Goal: Task Accomplishment & Management: Use online tool/utility

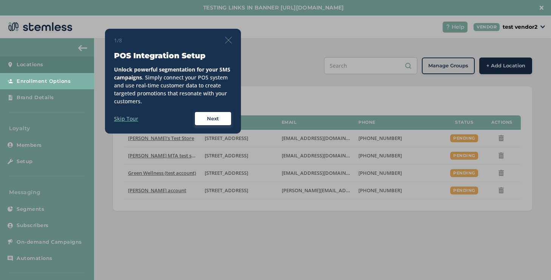
click at [227, 39] on img at bounding box center [228, 40] width 7 height 7
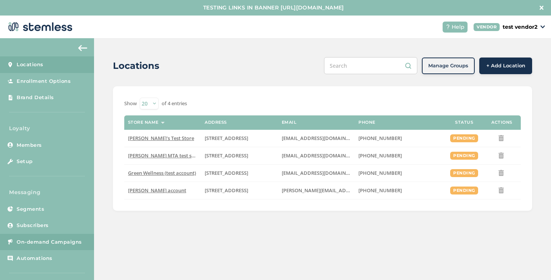
click at [47, 242] on span "On-demand Campaigns" at bounding box center [49, 242] width 65 height 8
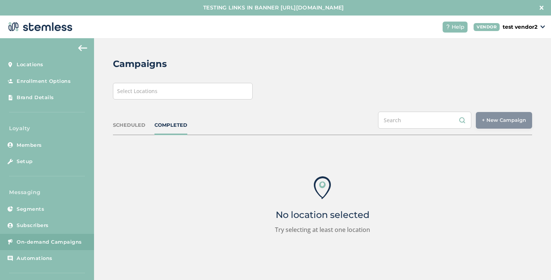
click at [222, 96] on div "Select Locations" at bounding box center [183, 91] width 140 height 17
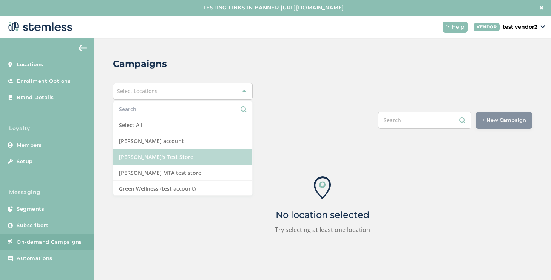
click at [154, 158] on li "[PERSON_NAME]'s Test Store" at bounding box center [182, 157] width 139 height 16
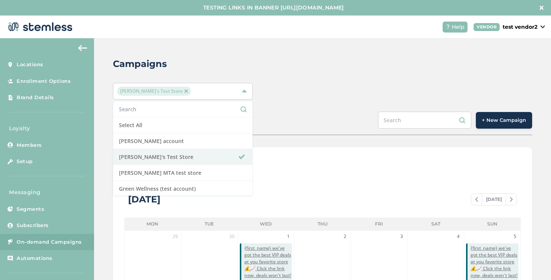
click at [531, 117] on div "Campaigns [PERSON_NAME]'s Test Store Select All [PERSON_NAME] account [PERSON_N…" at bounding box center [322, 282] width 457 height 489
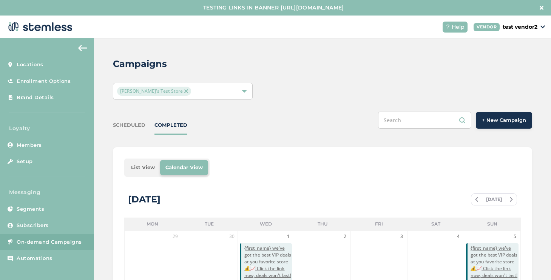
click at [527, 118] on button "+ New Campaign" at bounding box center [504, 120] width 56 height 17
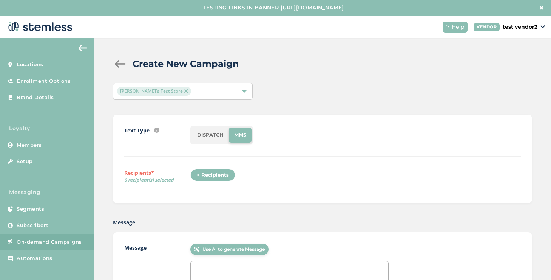
click at [213, 174] on div "+ Recipients" at bounding box center [212, 175] width 45 height 13
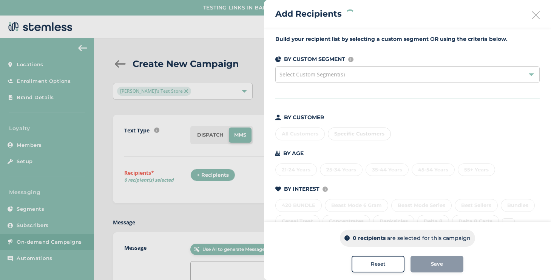
click at [347, 136] on div "Specific Customers" at bounding box center [359, 133] width 63 height 13
click at [344, 133] on span "Specific Customers" at bounding box center [360, 133] width 50 height 6
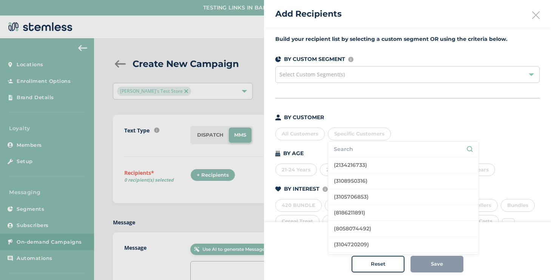
click at [346, 146] on input "text" at bounding box center [403, 149] width 139 height 8
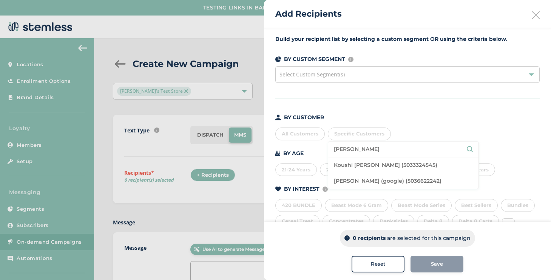
click at [344, 166] on li "Koushi [PERSON_NAME] (5033324545)" at bounding box center [403, 165] width 150 height 16
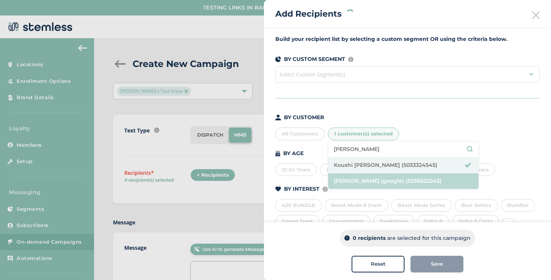
click at [347, 179] on li "[PERSON_NAME] (google) (5036622242)" at bounding box center [403, 180] width 150 height 15
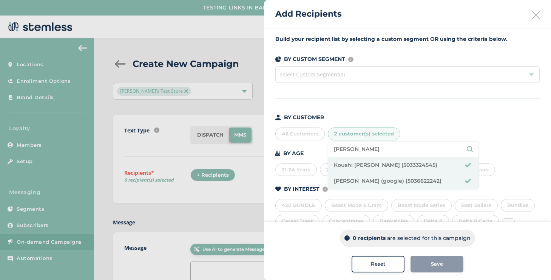
click at [350, 148] on input "[PERSON_NAME]" at bounding box center [403, 149] width 139 height 8
type input "[PERSON_NAME]"
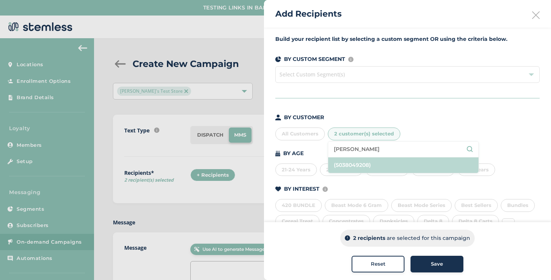
click at [362, 166] on li "(5038049208)" at bounding box center [403, 164] width 150 height 15
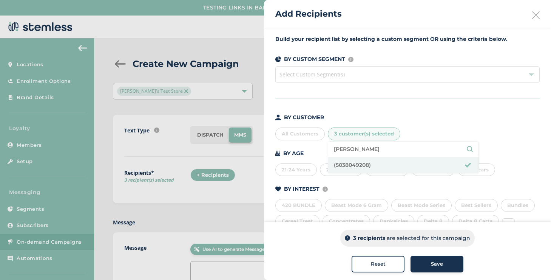
click at [417, 260] on div "Save" at bounding box center [437, 264] width 41 height 8
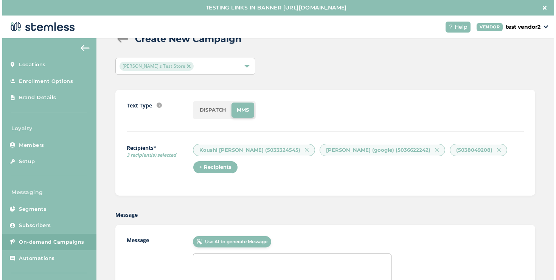
scroll to position [112, 0]
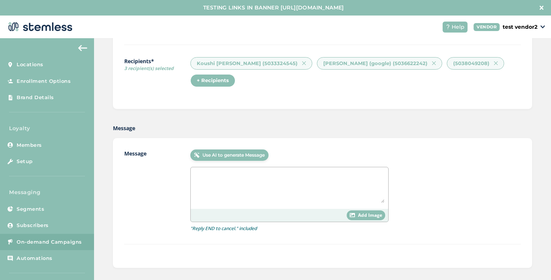
click at [251, 181] on textarea at bounding box center [290, 187] width 190 height 32
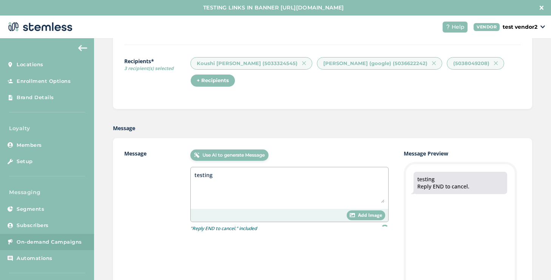
type textarea "testing"
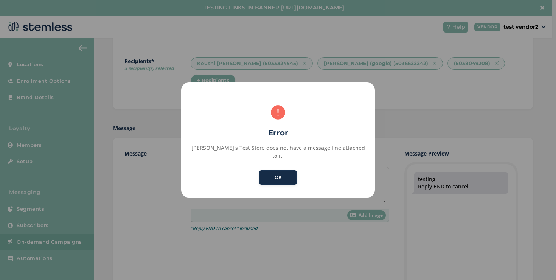
click at [276, 170] on button "OK" at bounding box center [278, 177] width 38 height 14
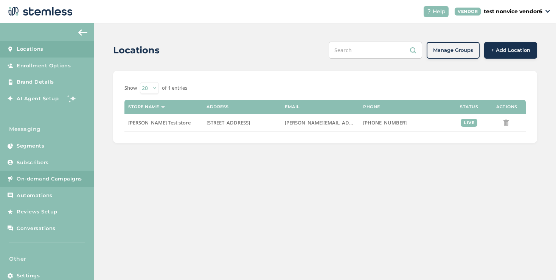
click at [74, 176] on span "On-demand Campaigns" at bounding box center [49, 179] width 65 height 8
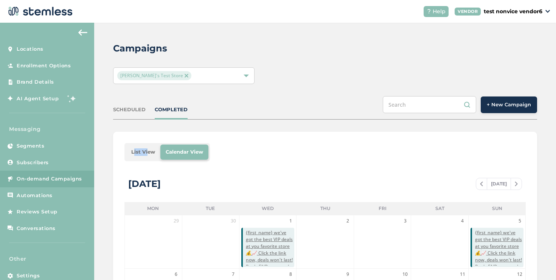
drag, startPoint x: 145, startPoint y: 149, endPoint x: 111, endPoint y: 160, distance: 35.7
click at [111, 160] on div "Campaigns [PERSON_NAME]'s Test Store SCHEDULED COMPLETED + New Campaign List Vi…" at bounding box center [325, 267] width 462 height 489
click at [138, 153] on li "List View" at bounding box center [143, 151] width 34 height 15
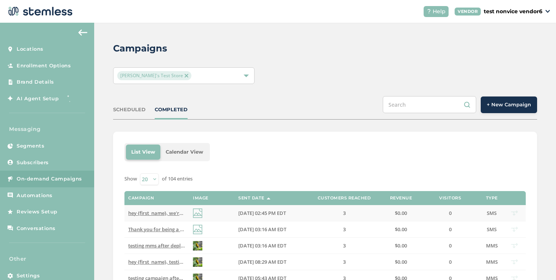
click at [171, 209] on td "hey {first_name}, we're testing a multi segment message using a twilio line to …" at bounding box center [156, 213] width 65 height 16
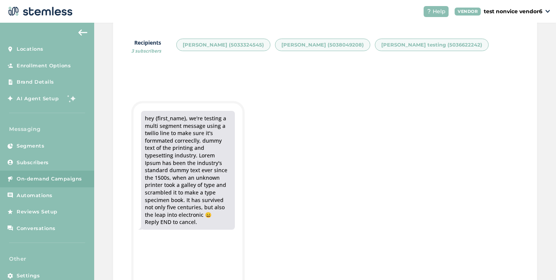
scroll to position [149, 0]
drag, startPoint x: 215, startPoint y: 111, endPoint x: 140, endPoint y: 109, distance: 74.9
click at [140, 109] on div "hey {first_name}, we're testing a multi segment message using a twilio line to …" at bounding box center [187, 170] width 109 height 134
copy div "hey {first_name}, we're testing a multi segment message using a twilio line to …"
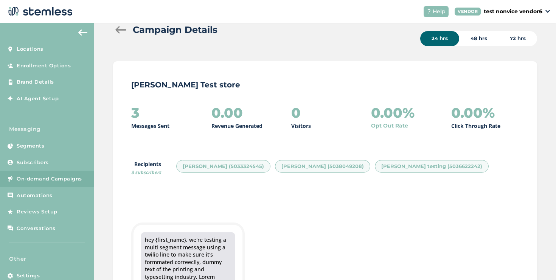
scroll to position [23, 0]
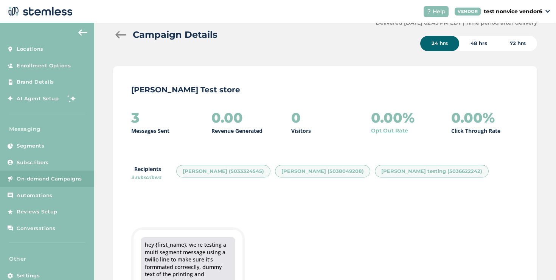
click at [122, 34] on div at bounding box center [120, 35] width 15 height 8
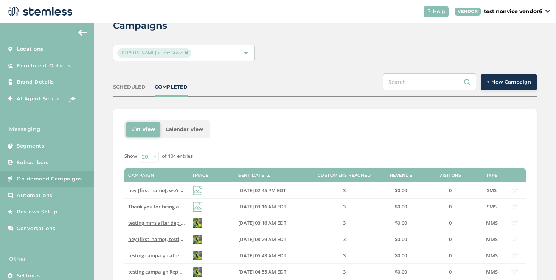
click at [507, 82] on span "+ New Campaign" at bounding box center [508, 82] width 44 height 8
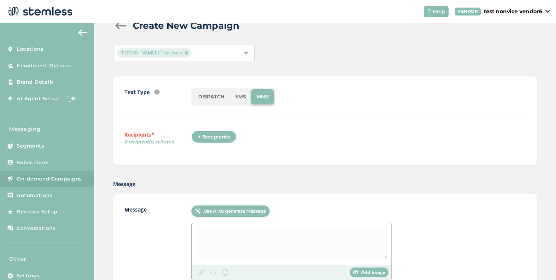
click at [211, 243] on div at bounding box center [292, 244] width 200 height 42
click at [211, 235] on div at bounding box center [292, 244] width 200 height 42
